Goal: Information Seeking & Learning: Learn about a topic

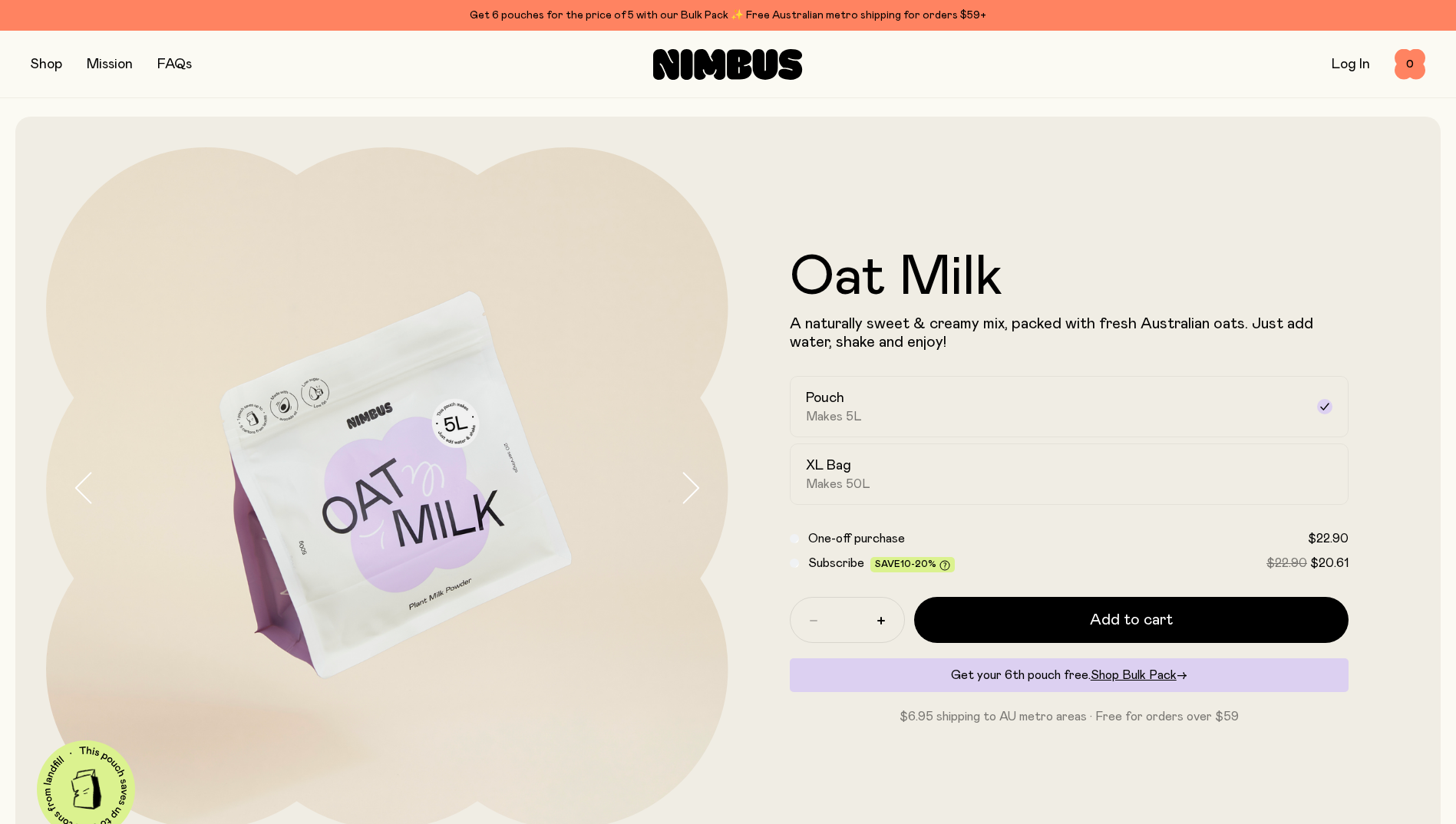
scroll to position [77, 0]
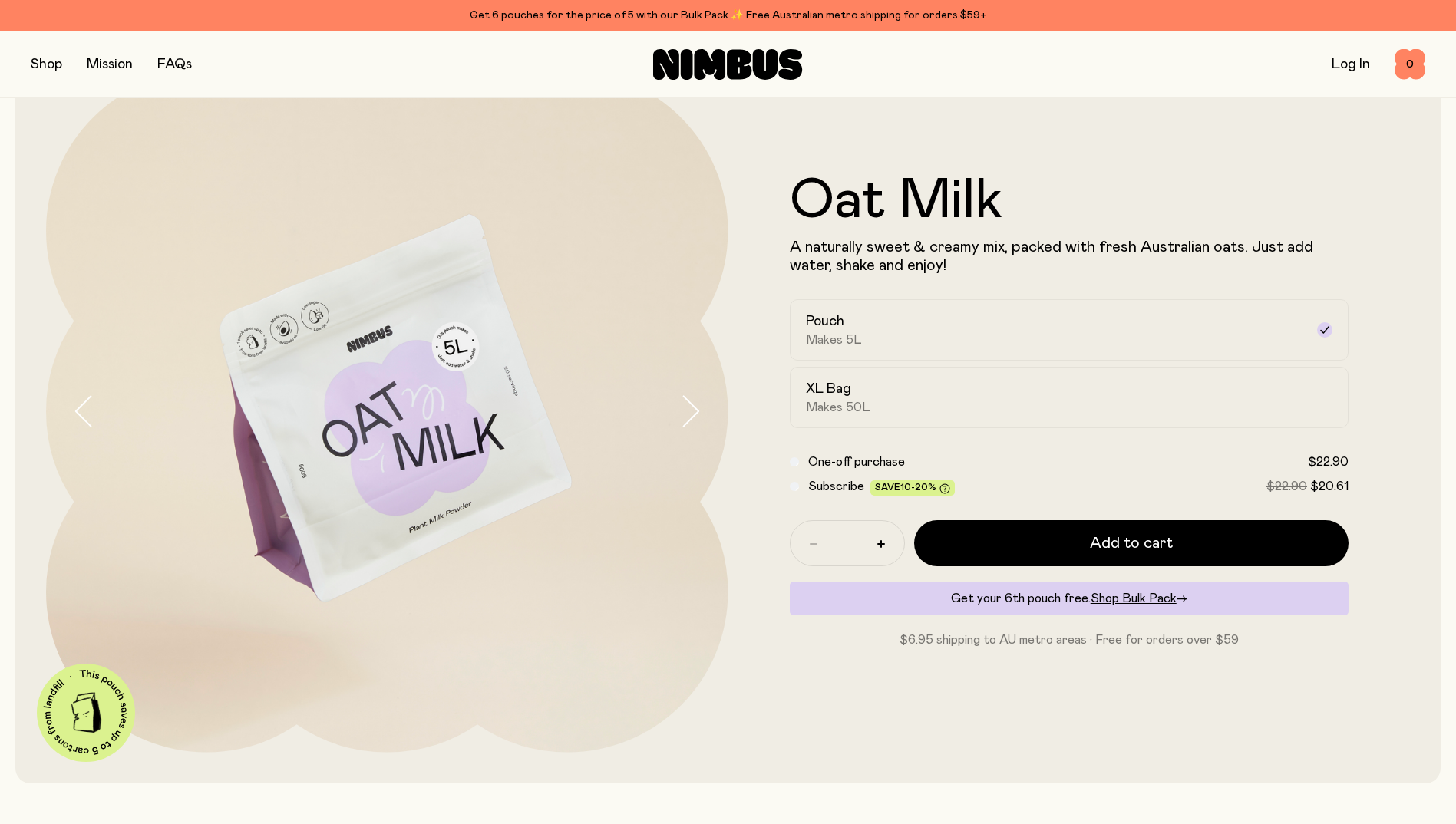
click at [828, 404] on span "Makes 50L" at bounding box center [838, 407] width 65 height 16
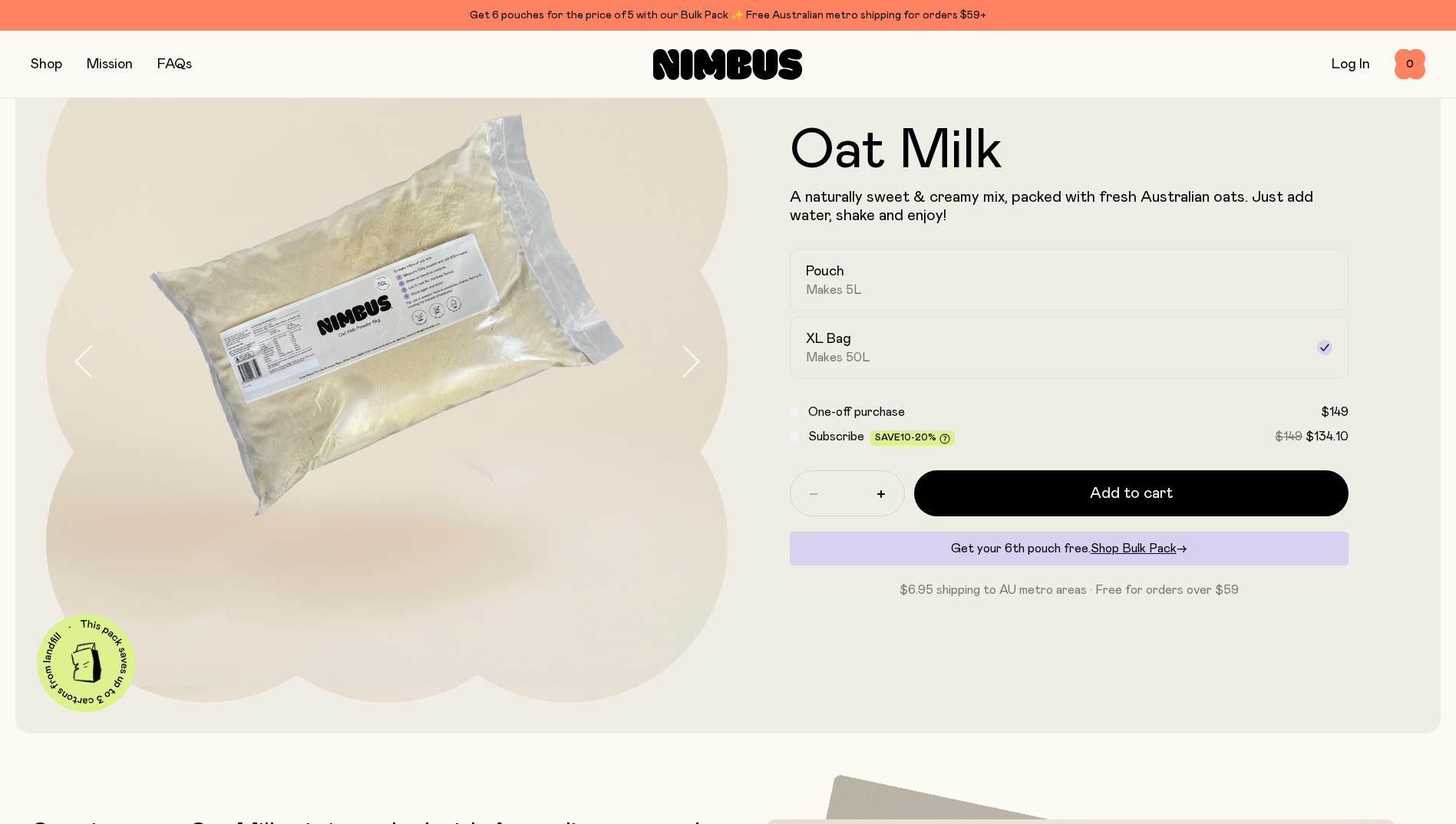
scroll to position [154, 0]
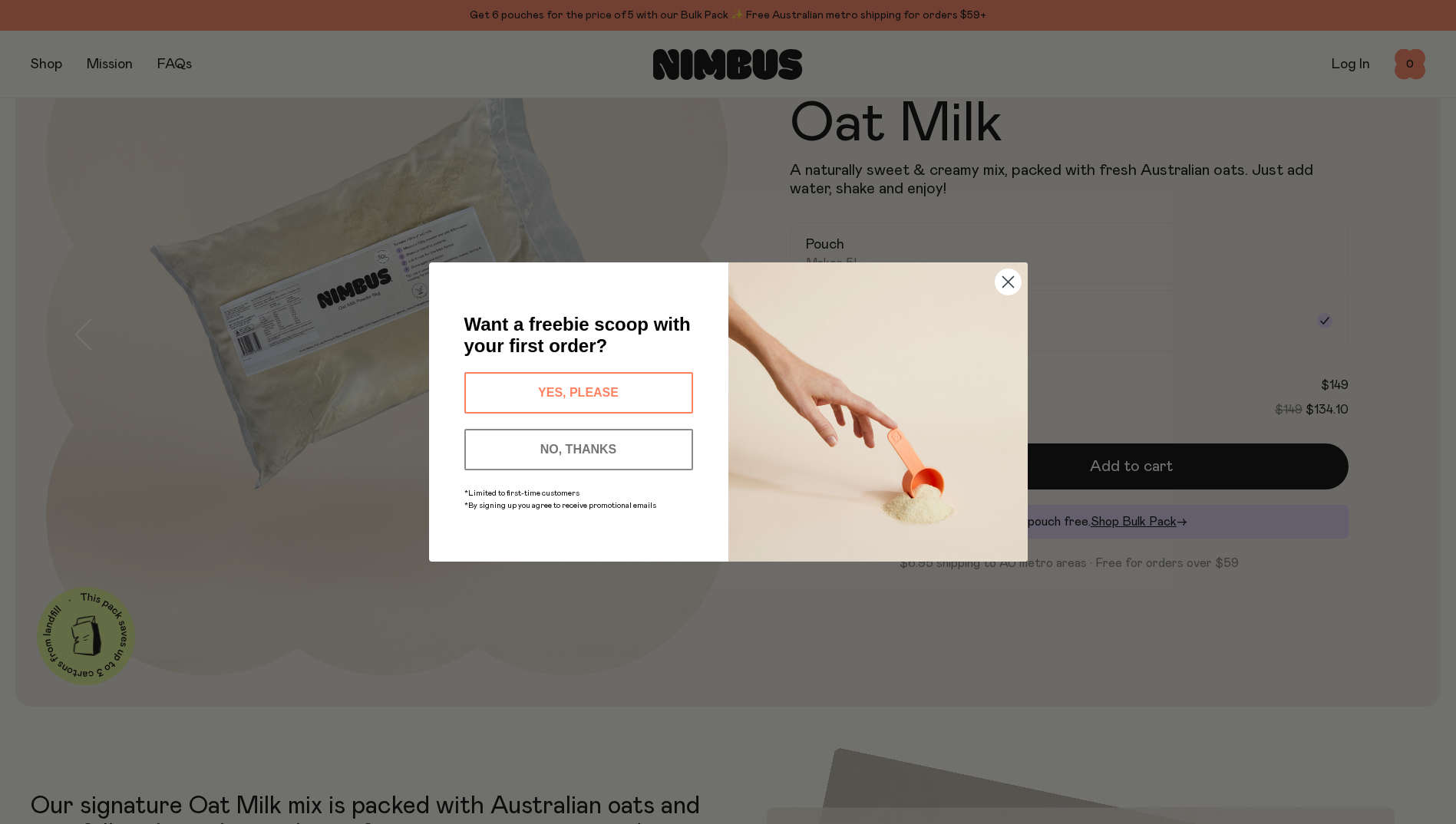
click at [1014, 288] on circle "Close dialog" at bounding box center [1007, 282] width 25 height 25
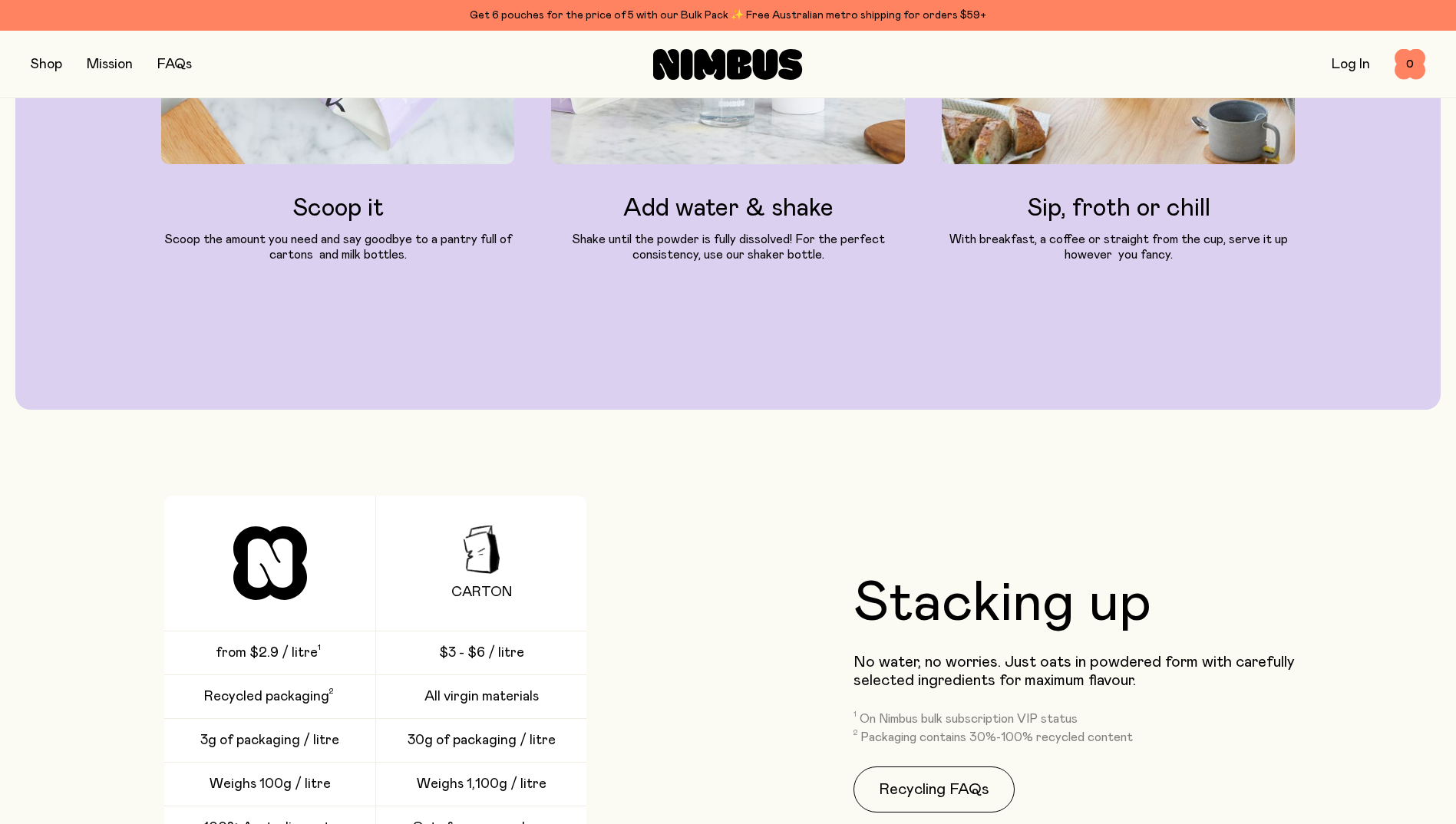
scroll to position [2149, 0]
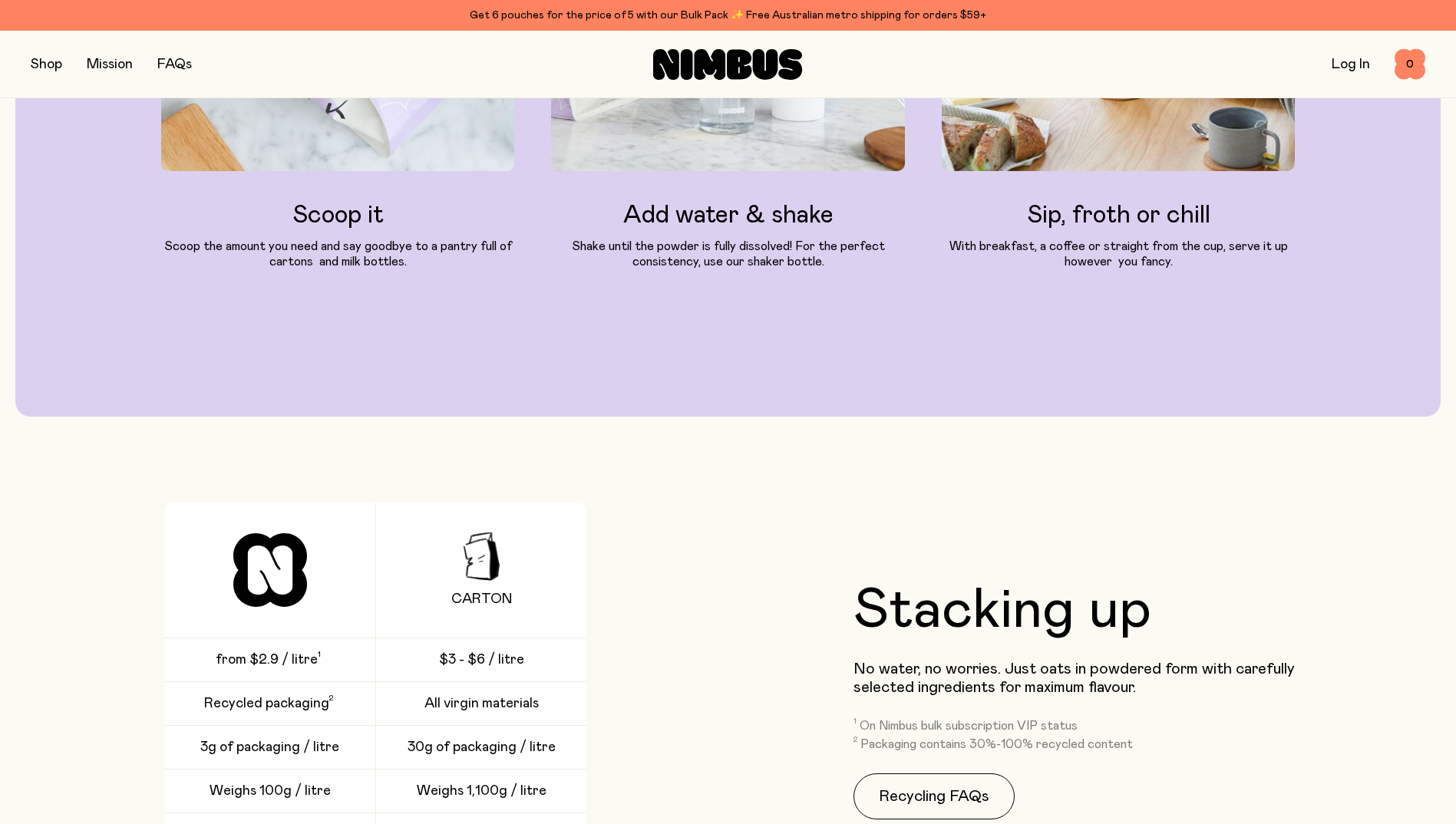
click at [51, 70] on button "button" at bounding box center [46, 64] width 32 height 21
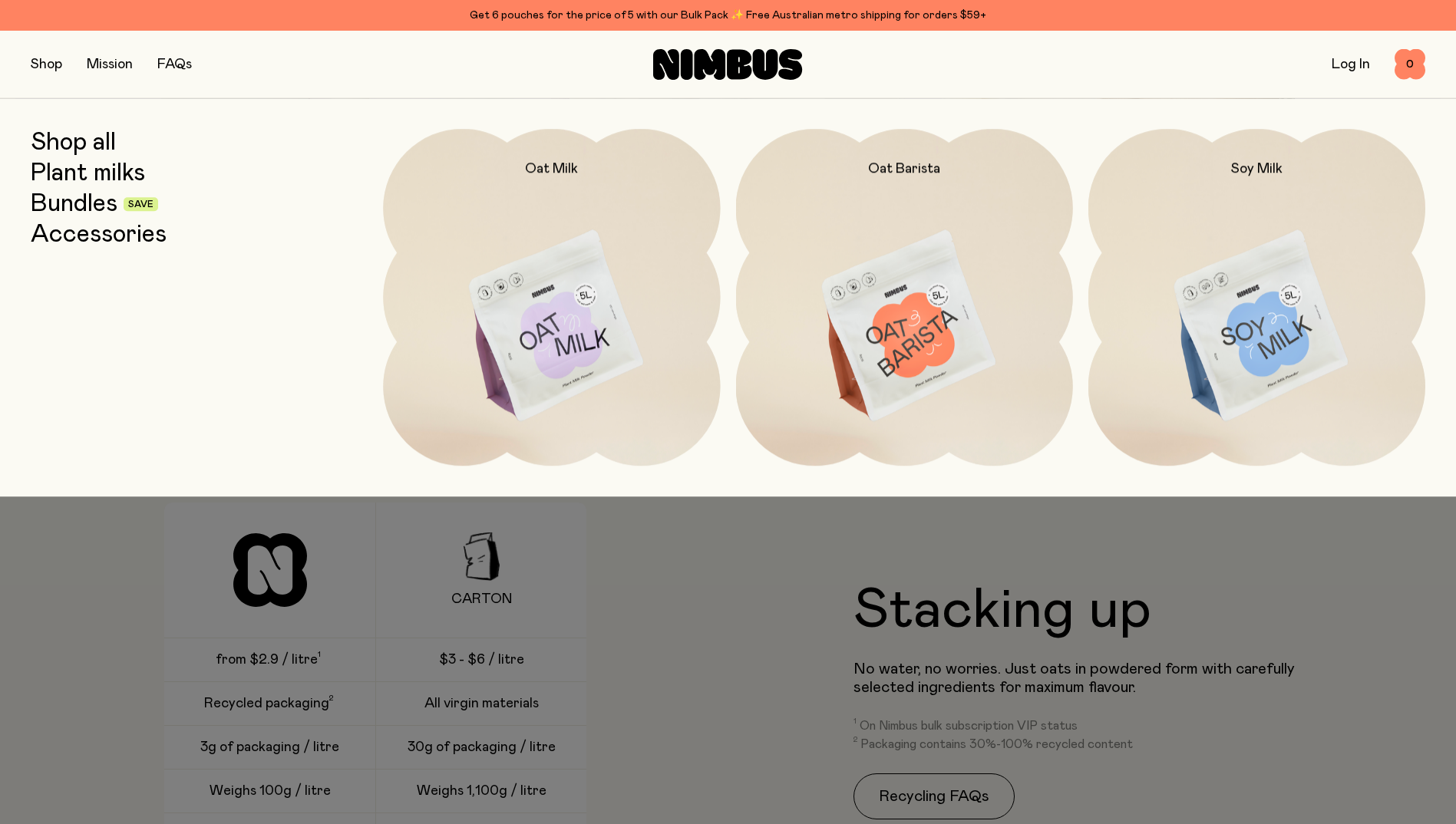
click at [104, 172] on link "Plant milks" at bounding box center [87, 173] width 114 height 28
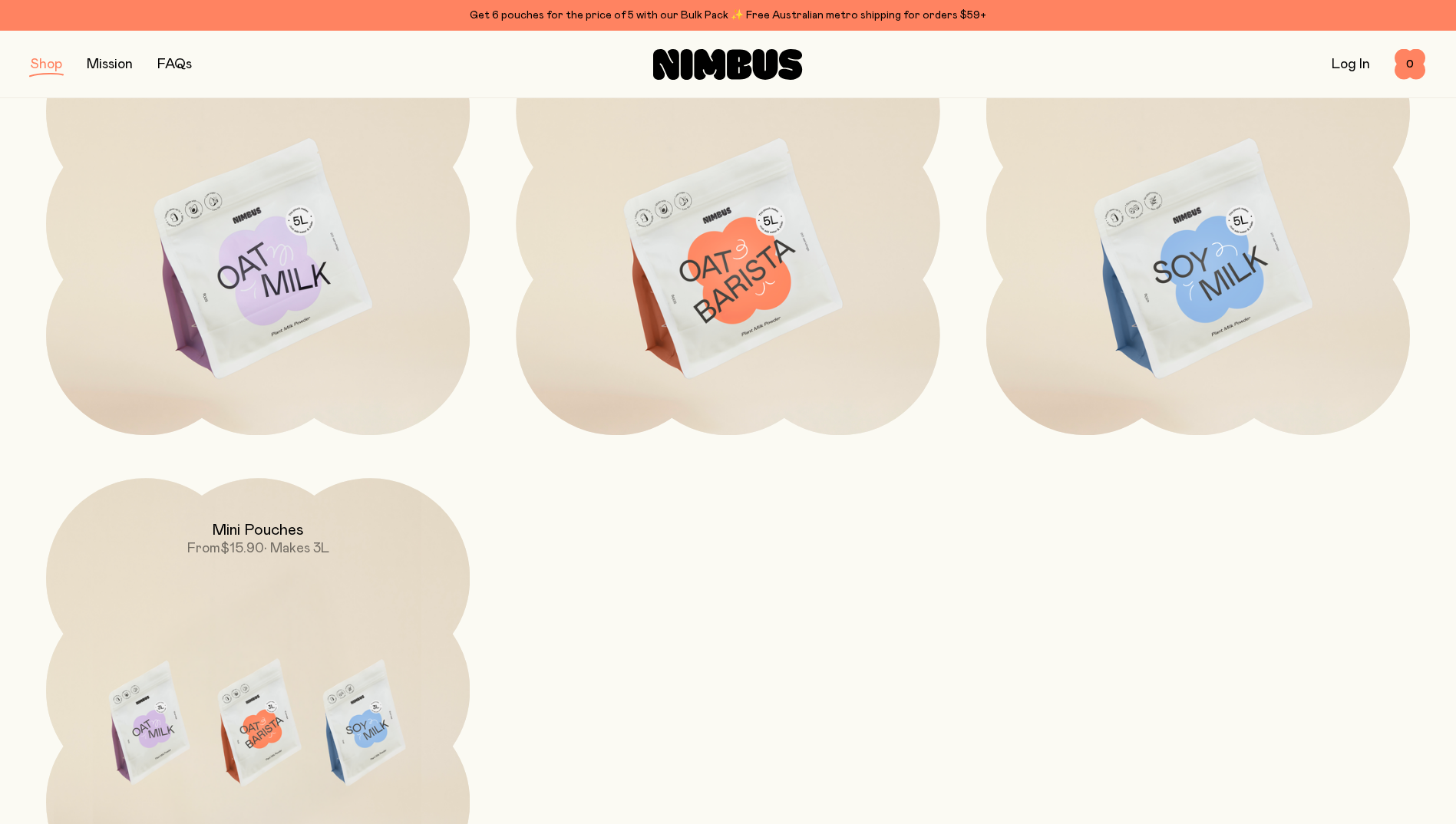
scroll to position [230, 0]
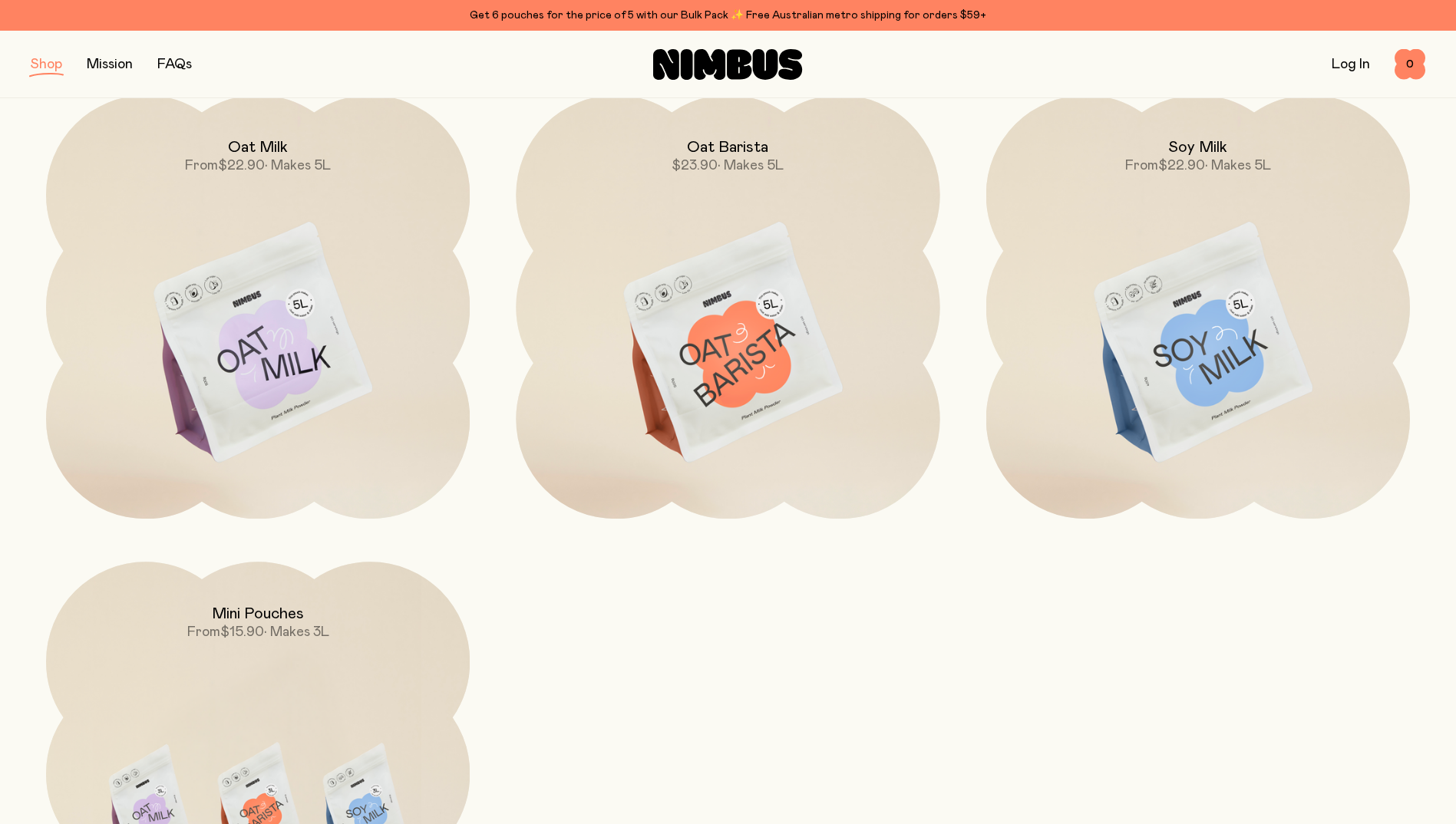
click at [1147, 302] on img at bounding box center [1198, 344] width 424 height 498
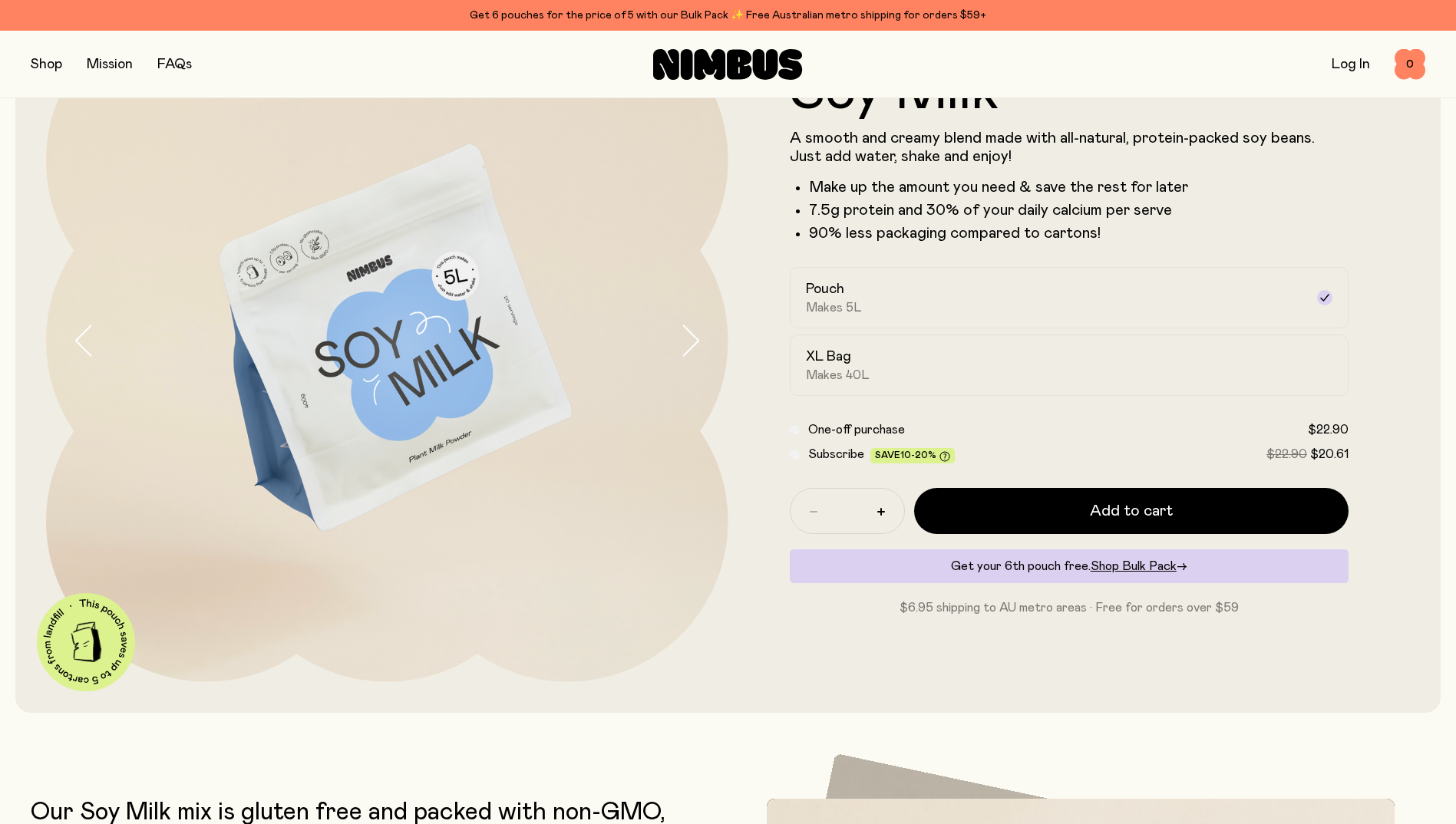
scroll to position [154, 0]
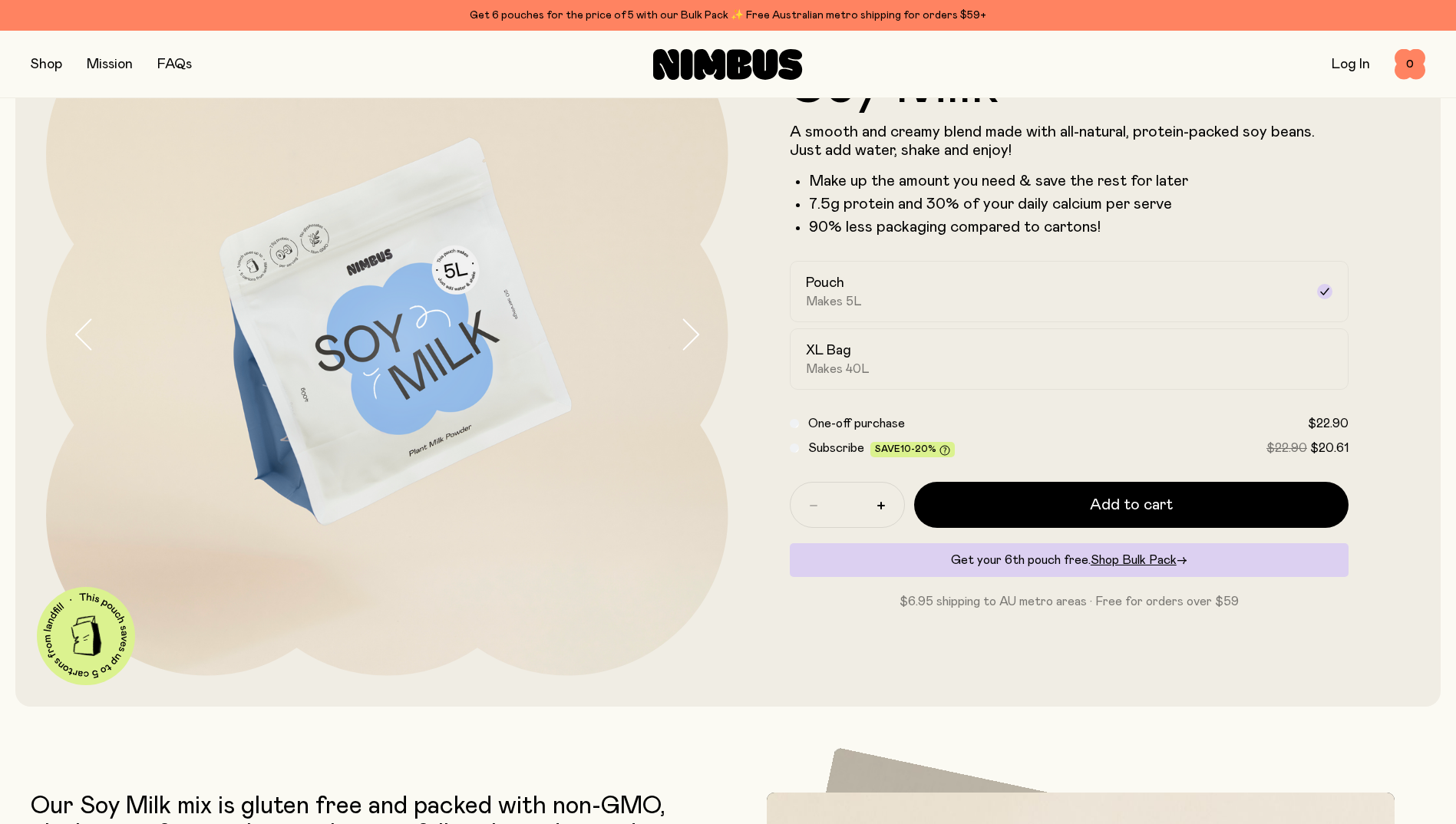
click at [905, 354] on div "XL Bag Makes 40L" at bounding box center [1055, 359] width 500 height 35
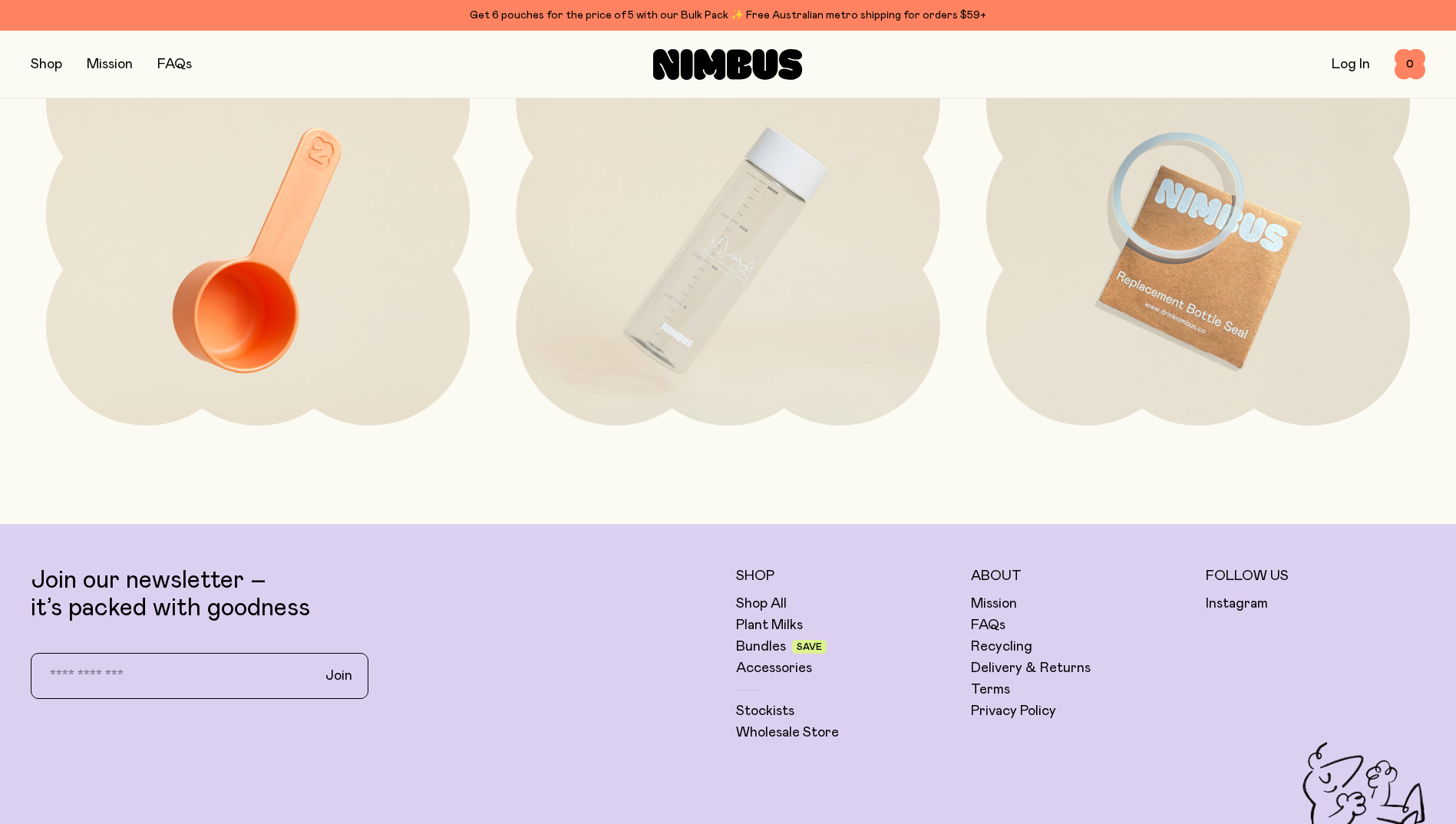
scroll to position [4070, 0]
